Goal: Transaction & Acquisition: Purchase product/service

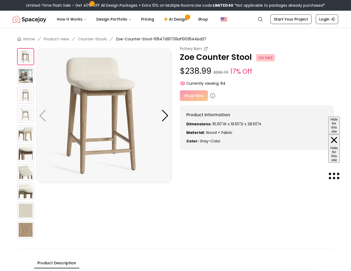
click at [192, 97] on div "Shop Now" at bounding box center [257, 95] width 154 height 11
click at [196, 93] on div "Shop Now" at bounding box center [257, 95] width 154 height 11
click at [193, 97] on div "Shop Now" at bounding box center [257, 95] width 154 height 11
click at [190, 97] on div "Shop Now" at bounding box center [257, 95] width 154 height 11
click at [26, 79] on img at bounding box center [25, 75] width 17 height 17
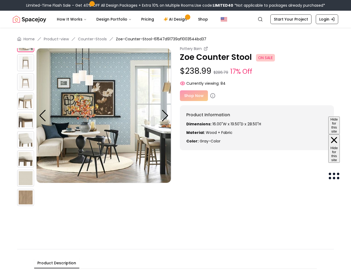
click at [26, 89] on img at bounding box center [25, 81] width 17 height 17
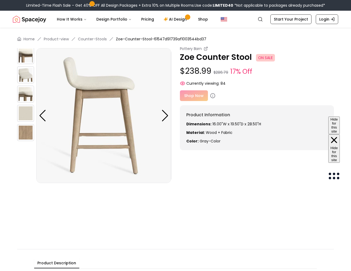
click at [24, 109] on img at bounding box center [25, 113] width 17 height 17
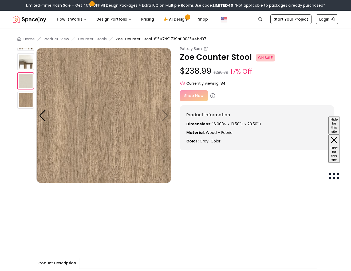
click at [25, 63] on img at bounding box center [25, 61] width 17 height 17
